Goal: Book appointment/travel/reservation

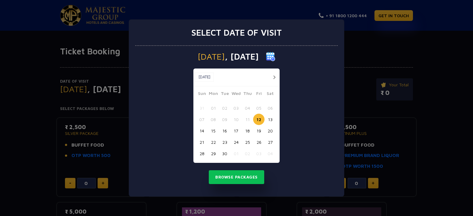
click at [275, 75] on button "button" at bounding box center [274, 78] width 8 height 8
click at [264, 79] on button "button" at bounding box center [263, 78] width 8 height 8
click at [237, 129] on button "17" at bounding box center [235, 130] width 11 height 11
click at [235, 178] on button "Browse Packages" at bounding box center [236, 178] width 55 height 14
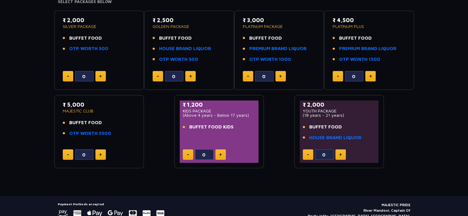
scroll to position [108, 0]
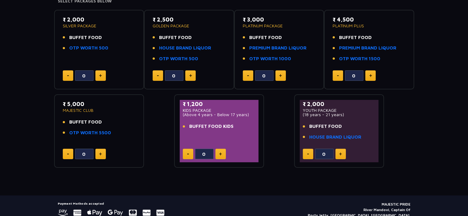
click at [222, 154] on img at bounding box center [220, 154] width 3 height 3
type input "1"
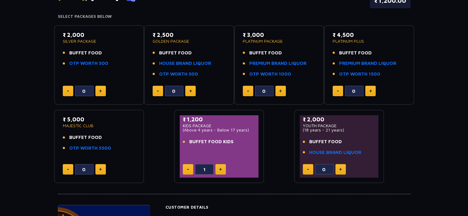
scroll to position [89, 0]
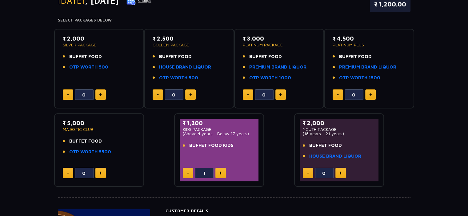
click at [373, 91] on button at bounding box center [371, 95] width 10 height 10
type input "1"
click at [99, 93] on img at bounding box center [100, 94] width 3 height 3
type input "1"
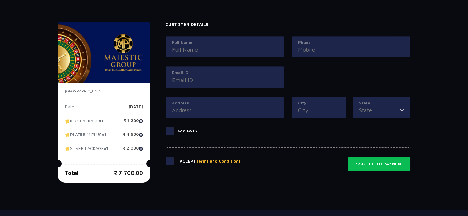
scroll to position [276, 0]
click at [171, 167] on div "I Accept Terms and Conditions" at bounding box center [203, 164] width 75 height 14
click at [170, 161] on span at bounding box center [170, 161] width 8 height 8
click at [0, 0] on input "checkbox" at bounding box center [0, 0] width 0 height 0
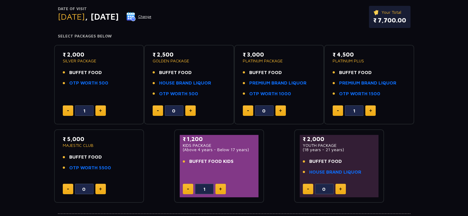
scroll to position [73, 0]
click at [334, 111] on button at bounding box center [338, 111] width 10 height 10
type input "0"
click at [103, 191] on button at bounding box center [100, 189] width 10 height 10
type input "1"
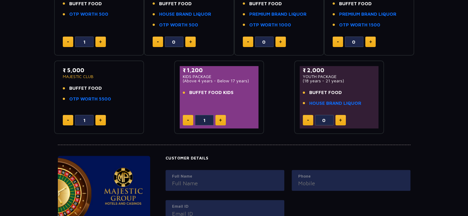
scroll to position [111, 0]
